Goal: Task Accomplishment & Management: Use online tool/utility

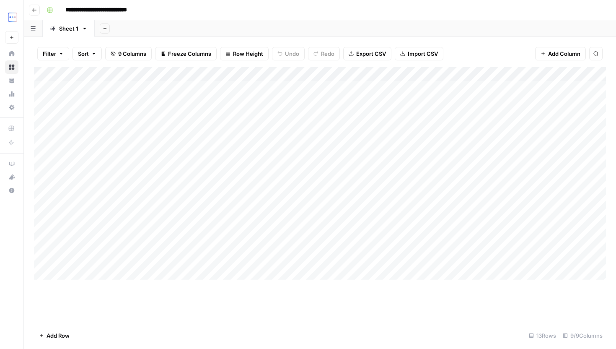
click at [33, 6] on button "Go back" at bounding box center [34, 10] width 11 height 11
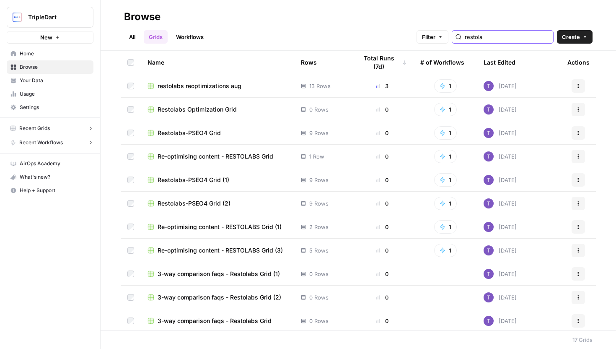
click at [525, 37] on input "restola" at bounding box center [507, 37] width 85 height 8
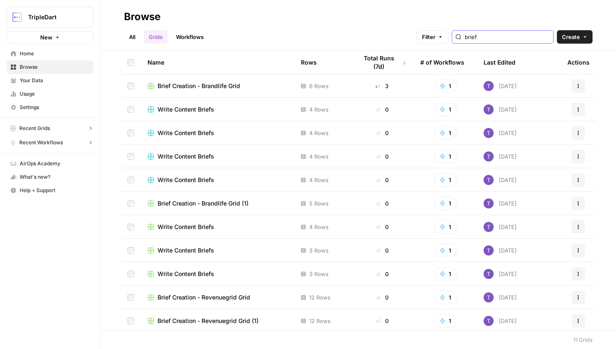
type input "brief"
click at [218, 86] on span "Brief Creation - Brandlife Grid" at bounding box center [199, 86] width 83 height 8
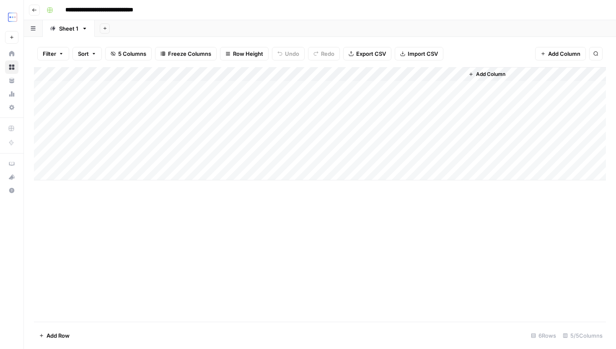
click at [373, 74] on div "Add Column" at bounding box center [320, 123] width 572 height 113
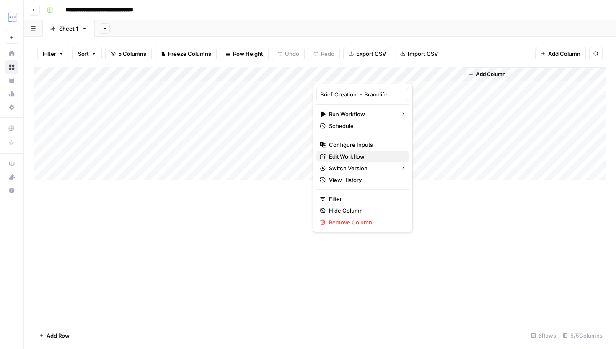
click at [358, 157] on span "Edit Workflow" at bounding box center [365, 156] width 73 height 8
